Goal: Task Accomplishment & Management: Use online tool/utility

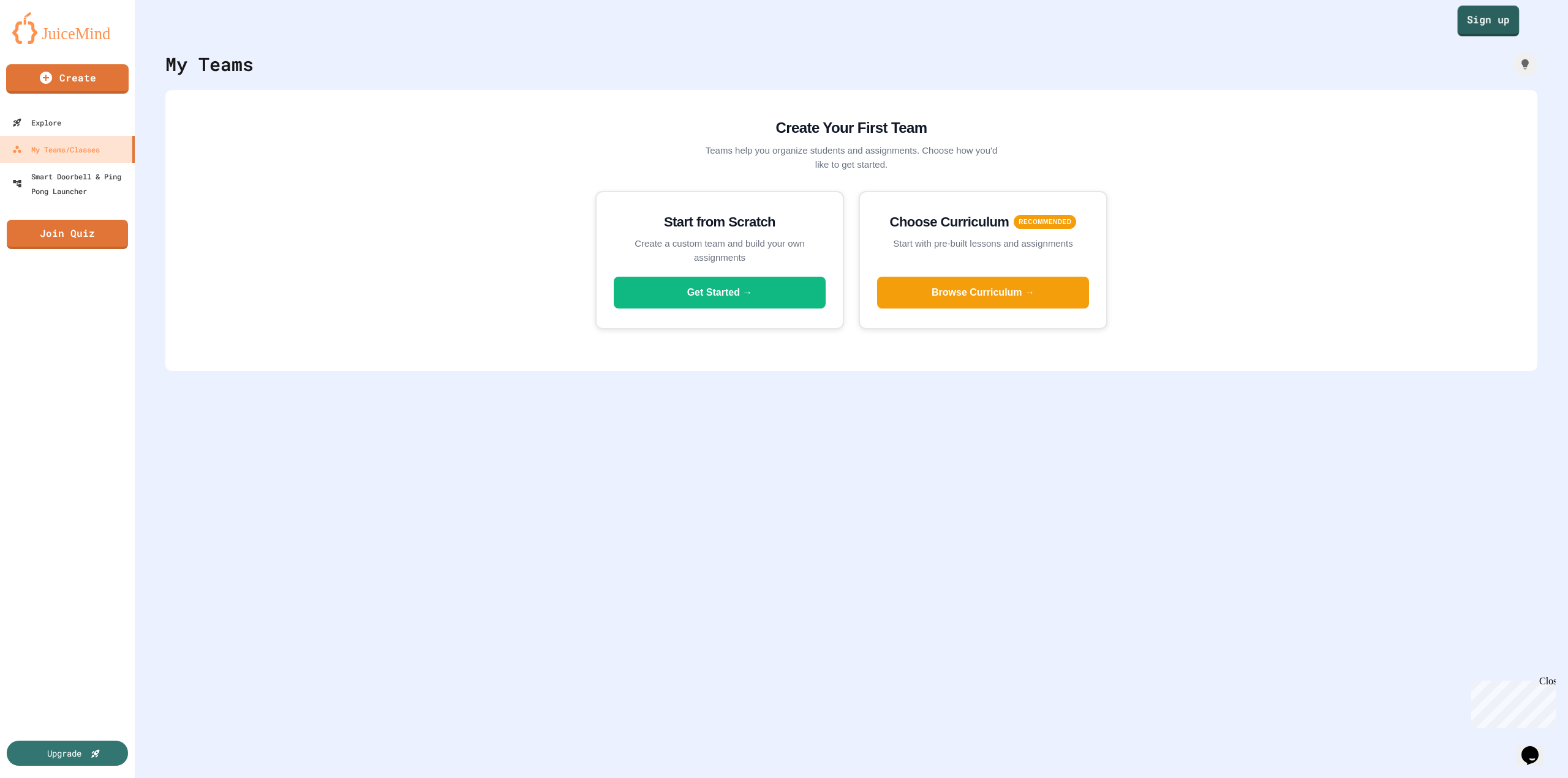
click at [1466, 26] on link "Sign up" at bounding box center [1488, 20] width 62 height 30
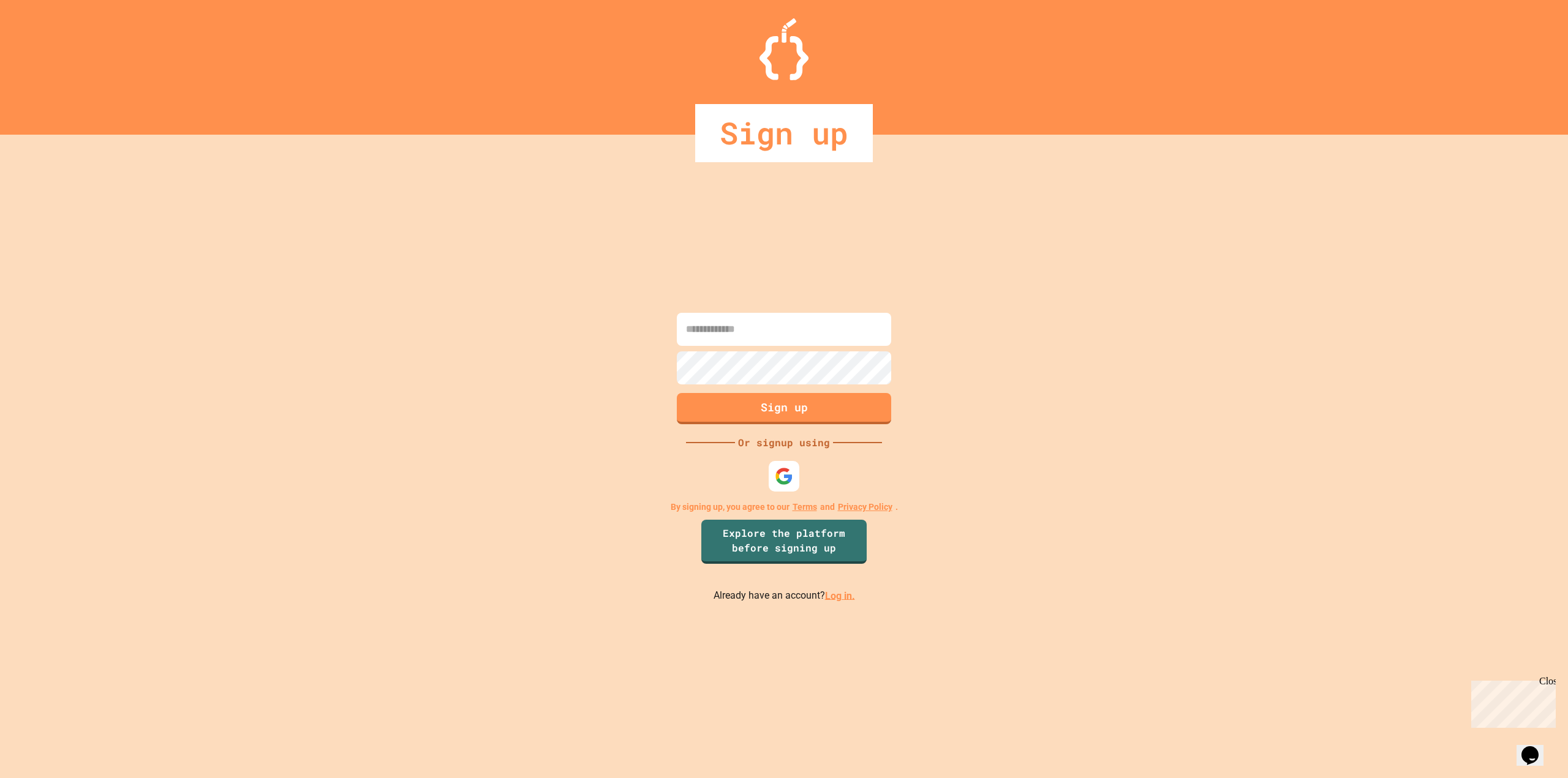
click at [839, 600] on link "Log in." at bounding box center [840, 595] width 30 height 12
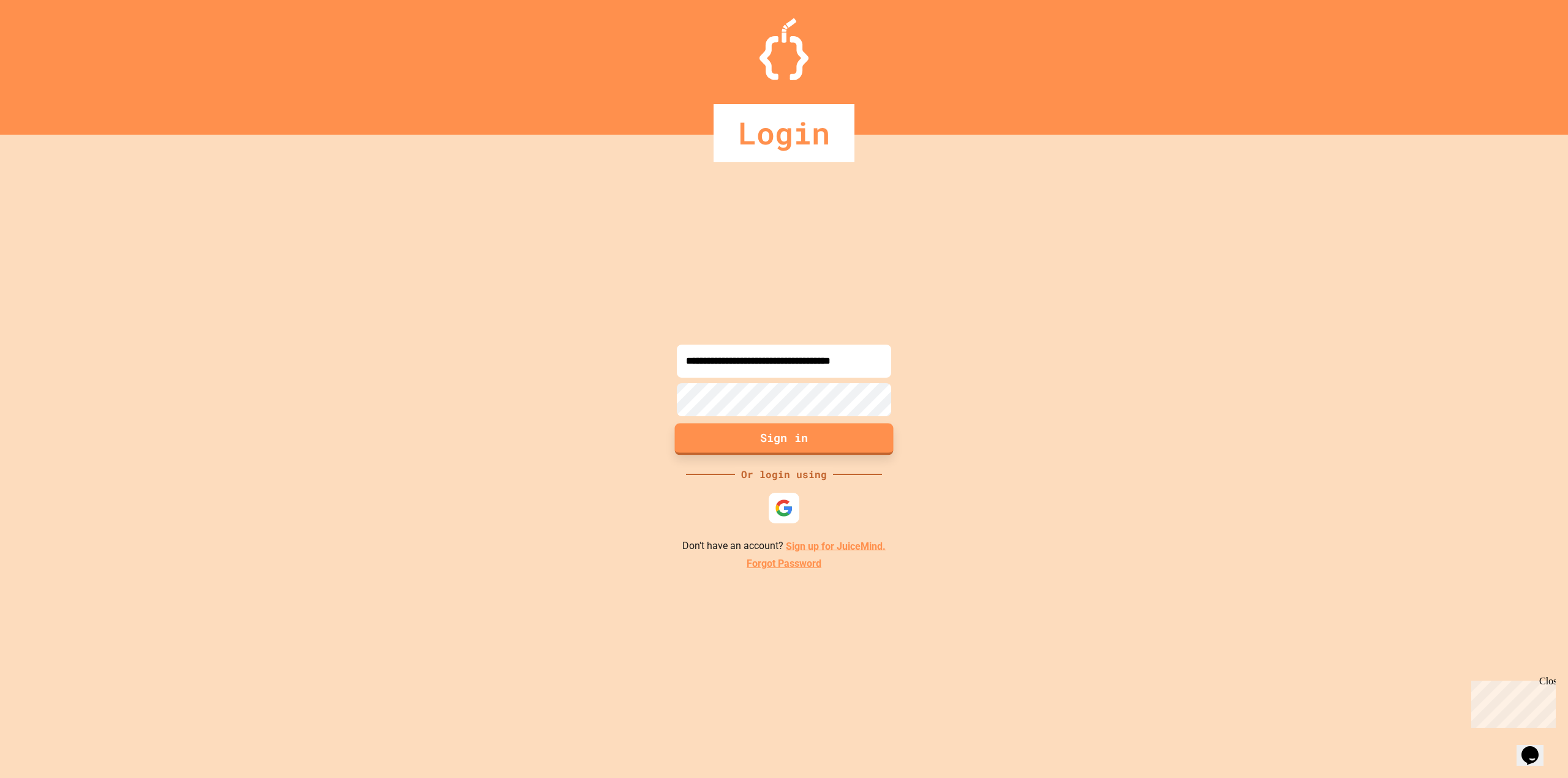
click at [785, 434] on button "Sign in" at bounding box center [784, 438] width 219 height 32
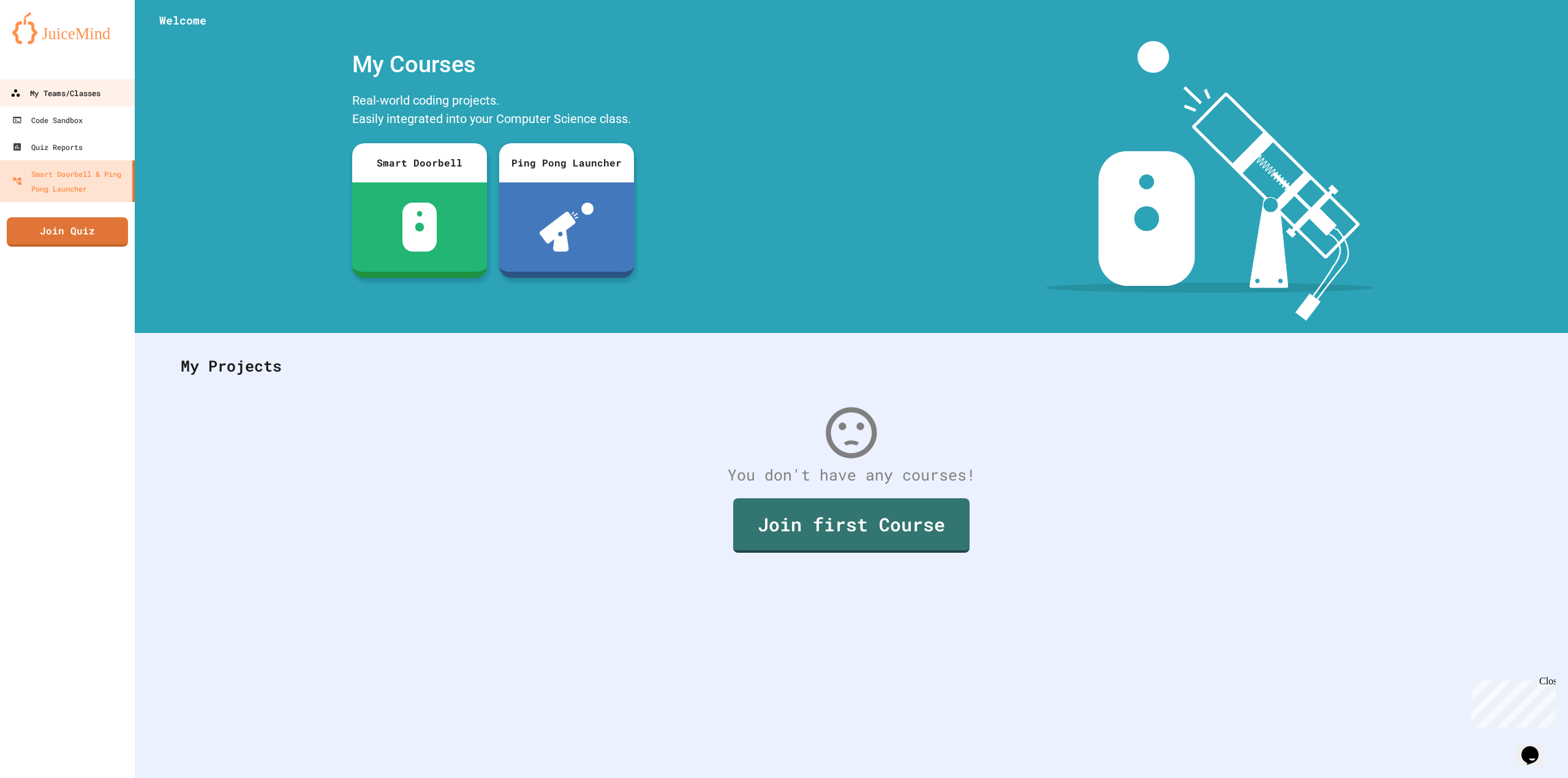
click at [60, 94] on div "My Teams/Classes" at bounding box center [55, 93] width 90 height 16
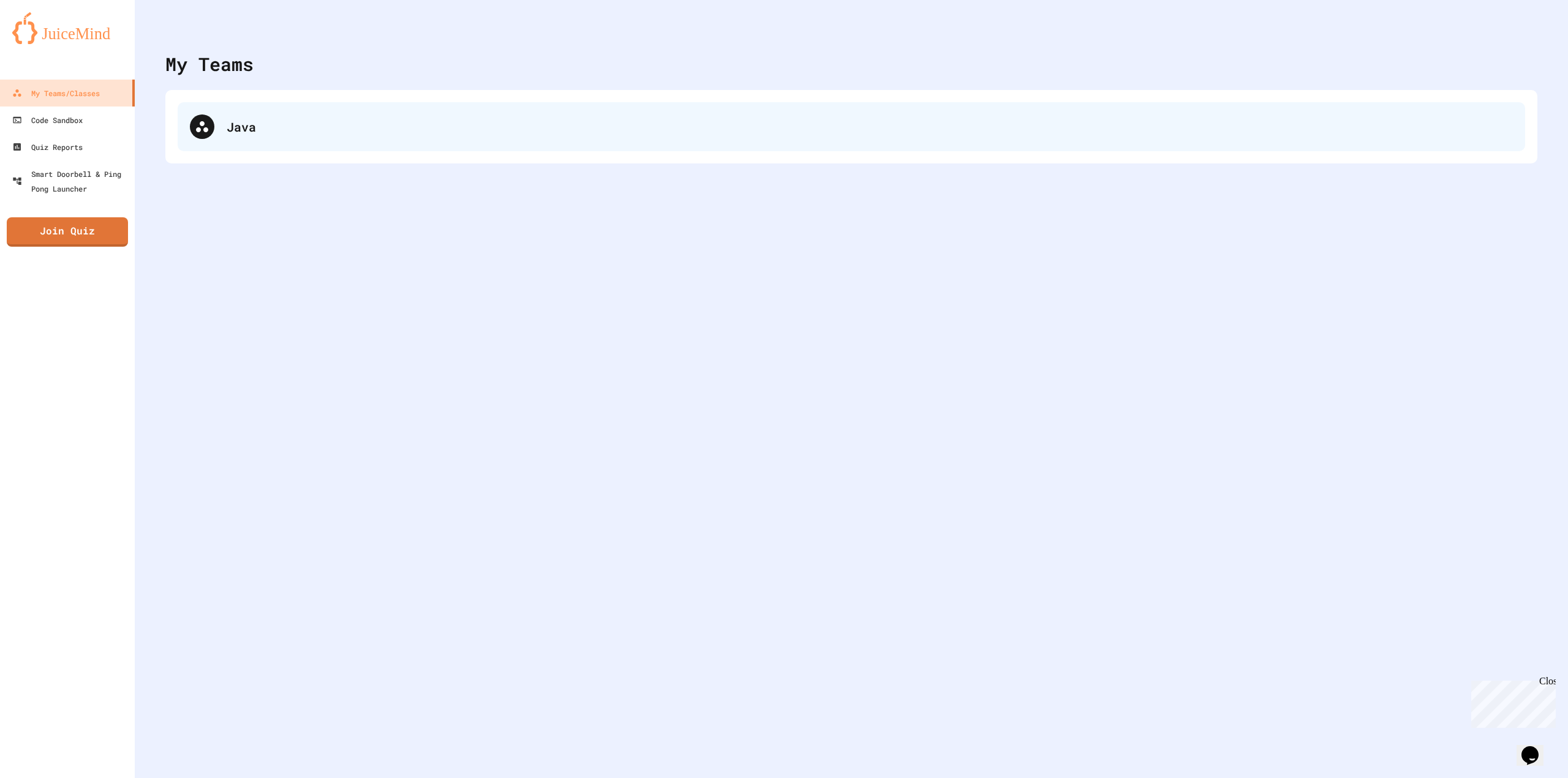
click at [286, 132] on div "Java" at bounding box center [870, 127] width 1286 height 19
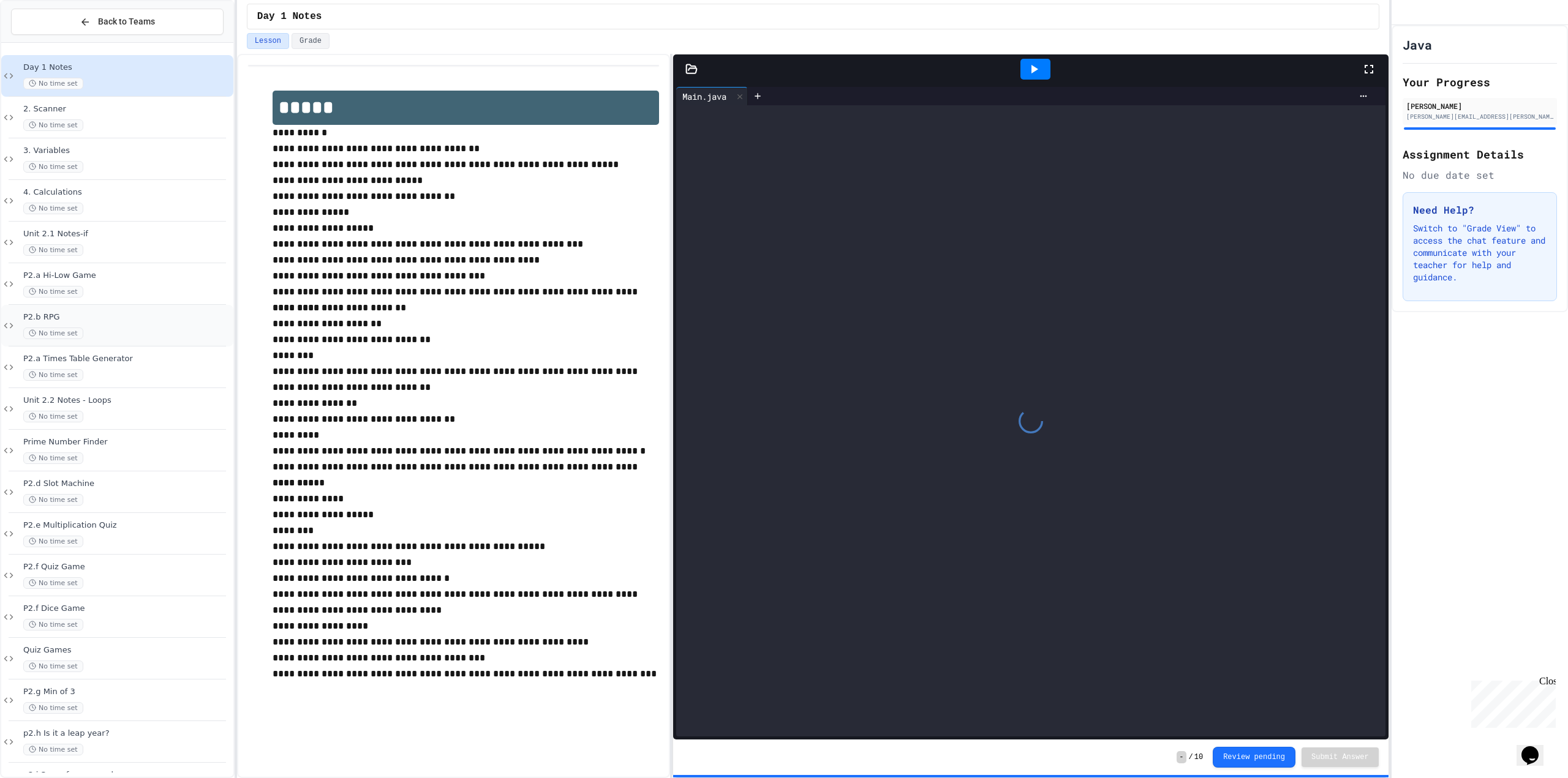
scroll to position [122, 0]
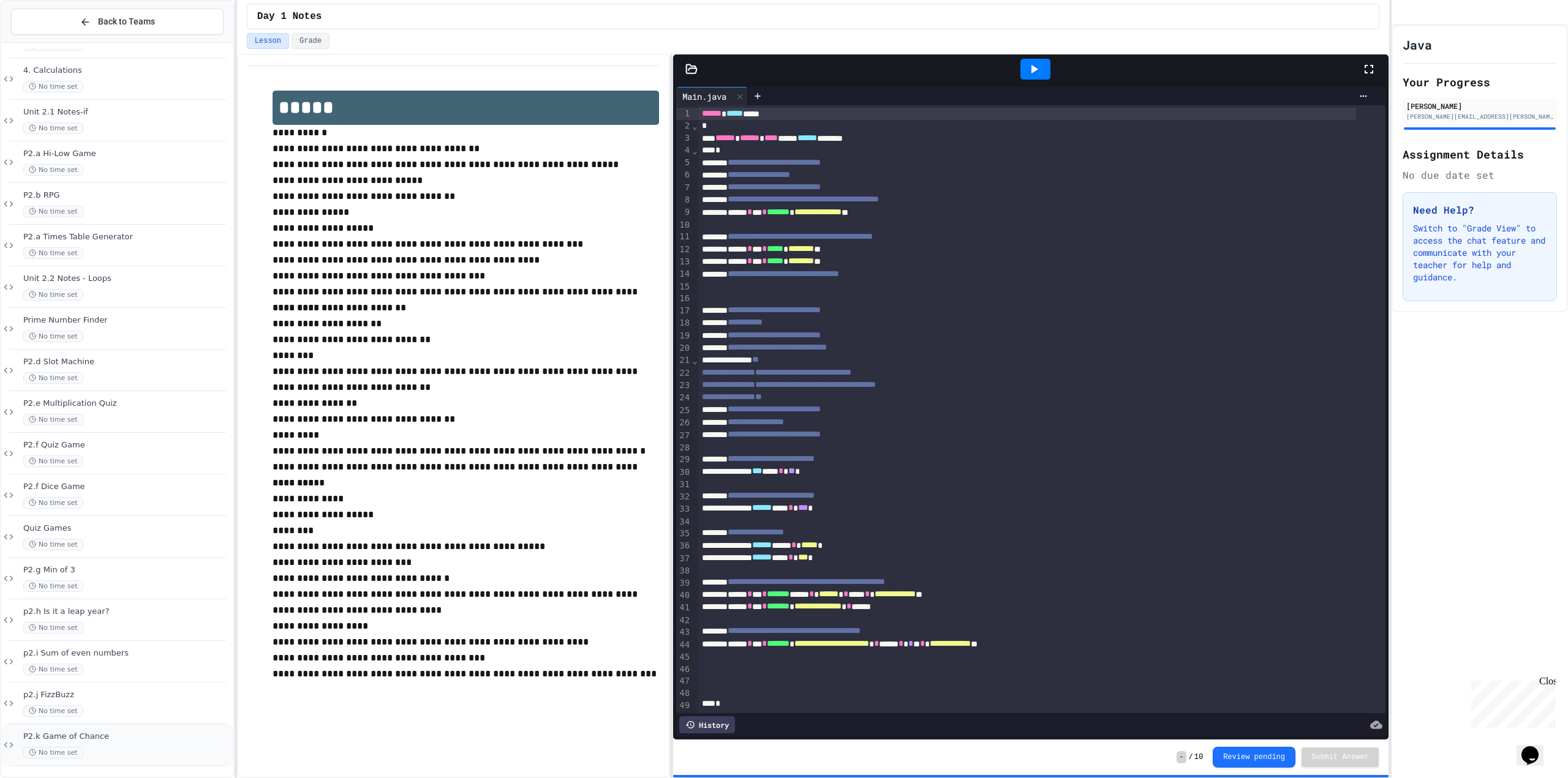
click at [78, 745] on div "P2.k Game of Chance No time set" at bounding box center [127, 744] width 207 height 27
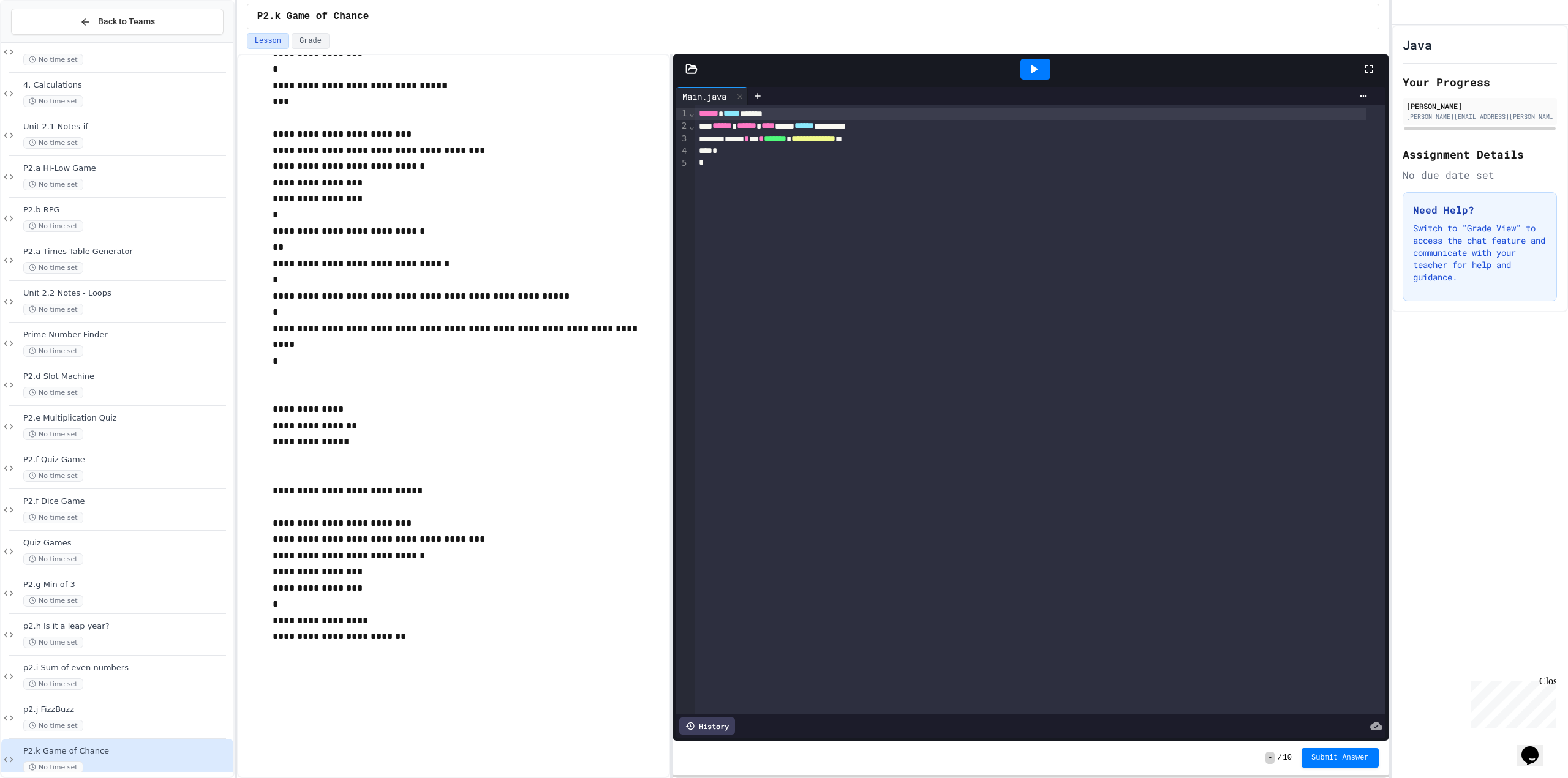
scroll to position [979, 0]
click at [699, 113] on span "******" at bounding box center [709, 113] width 20 height 9
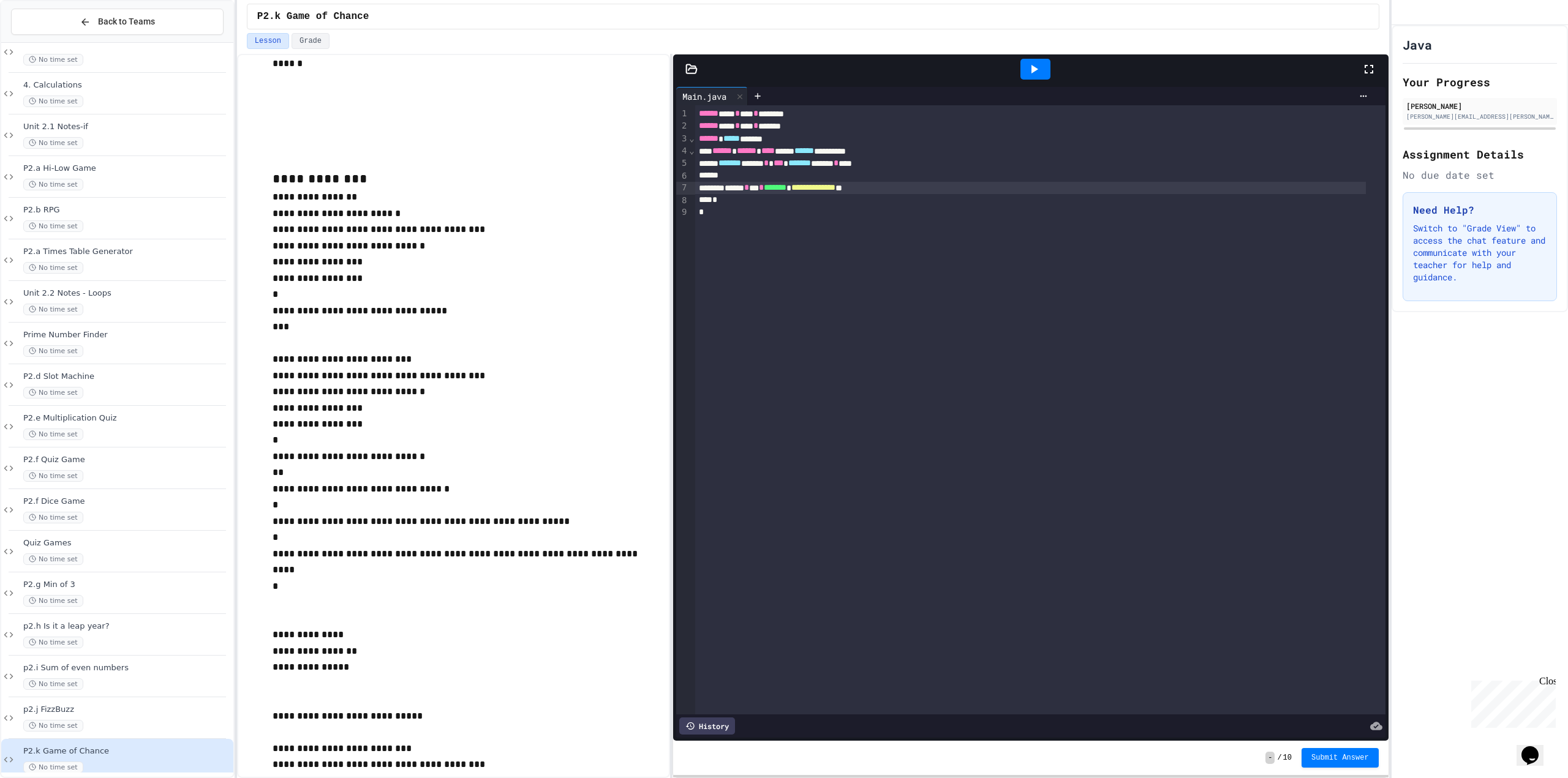
scroll to position [735, 0]
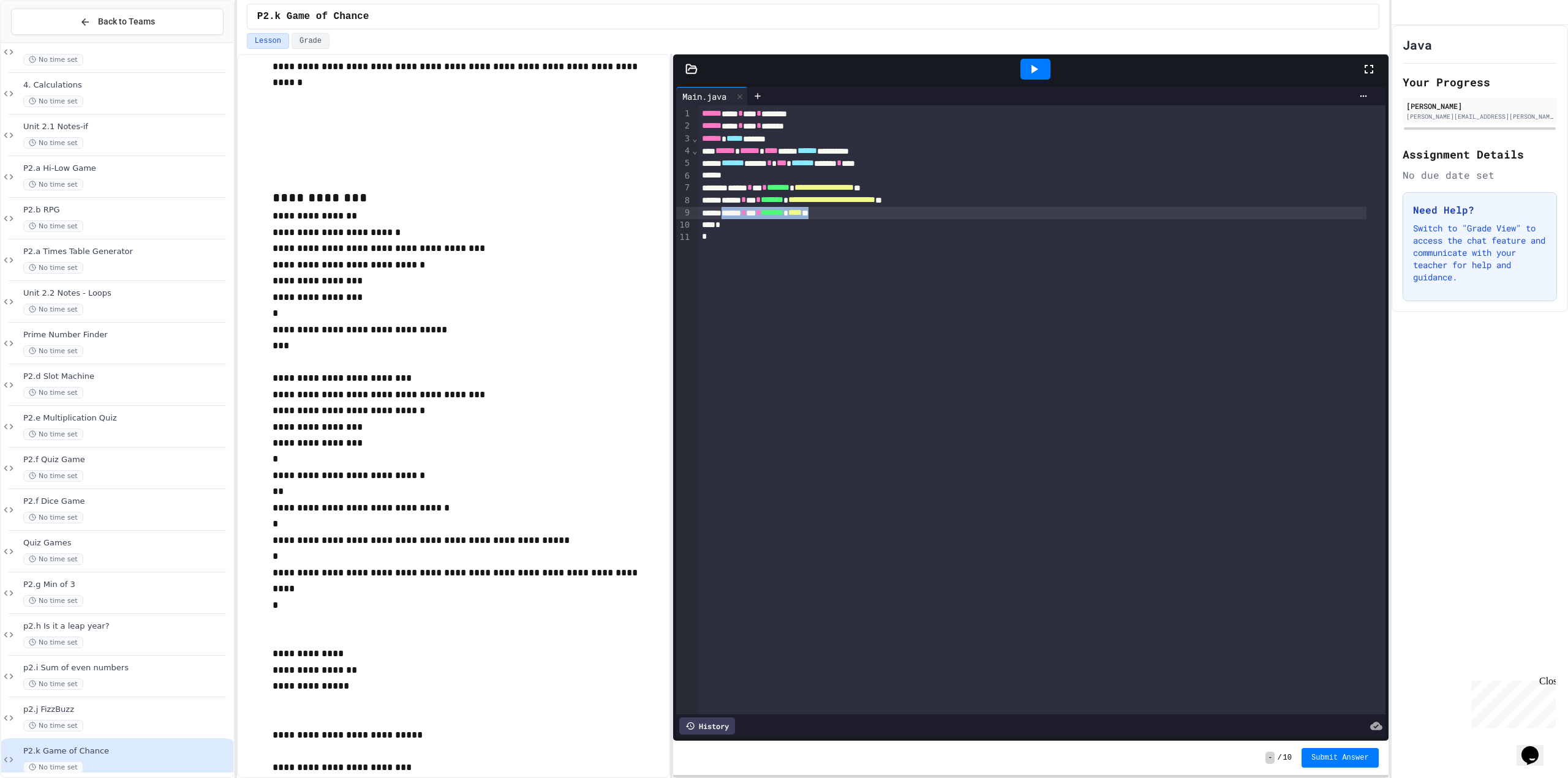
copy div "* *** * ******* * **** **"
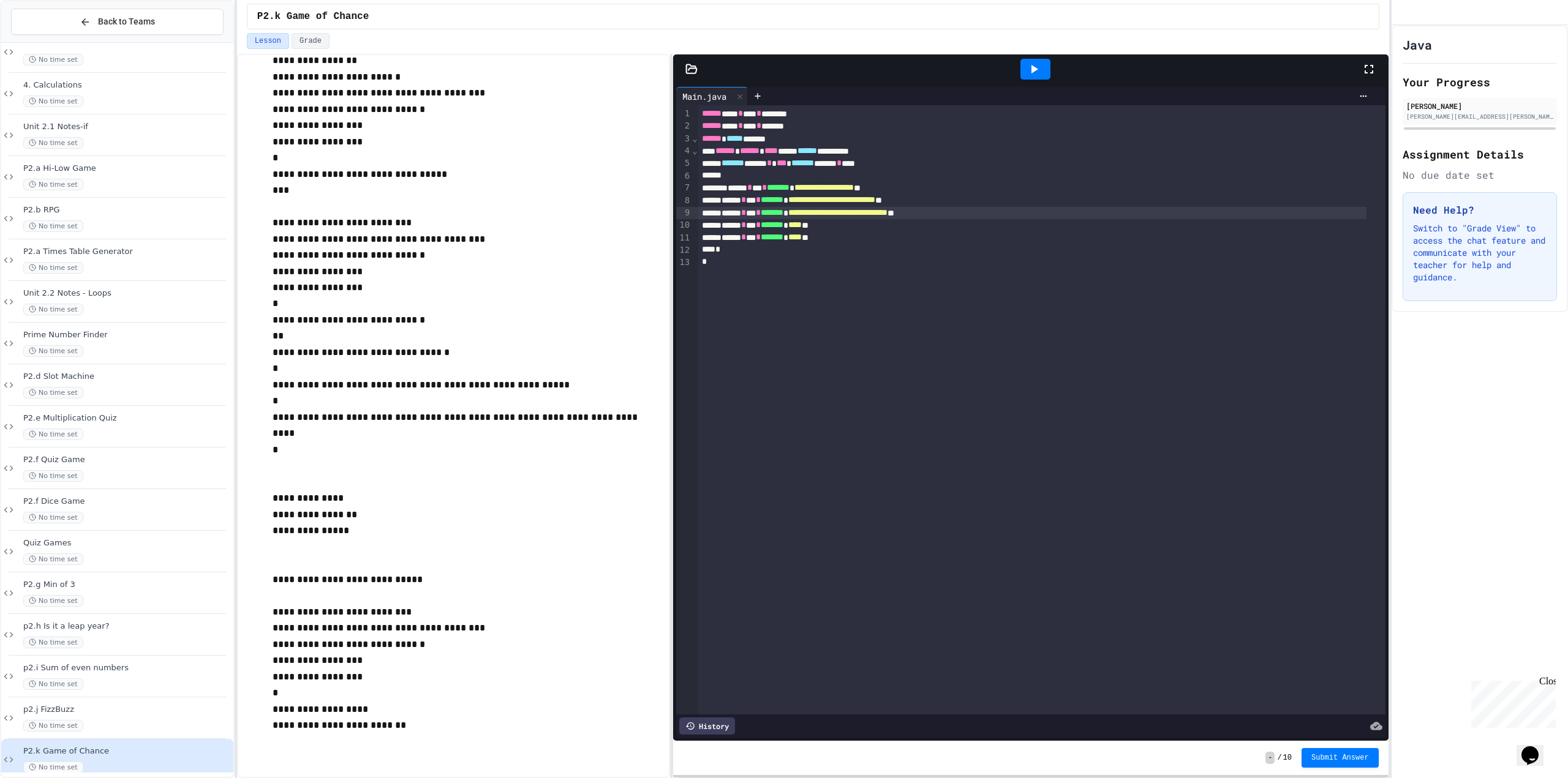
scroll to position [918, 0]
